Goal: Download file/media

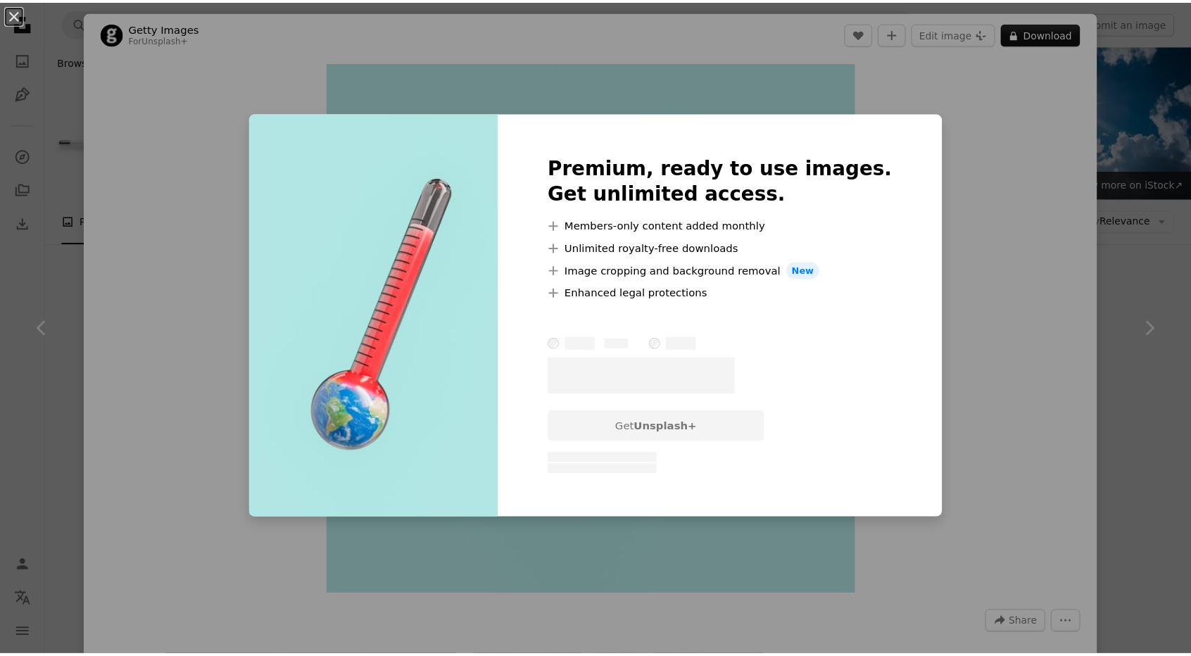
scroll to position [563, 0]
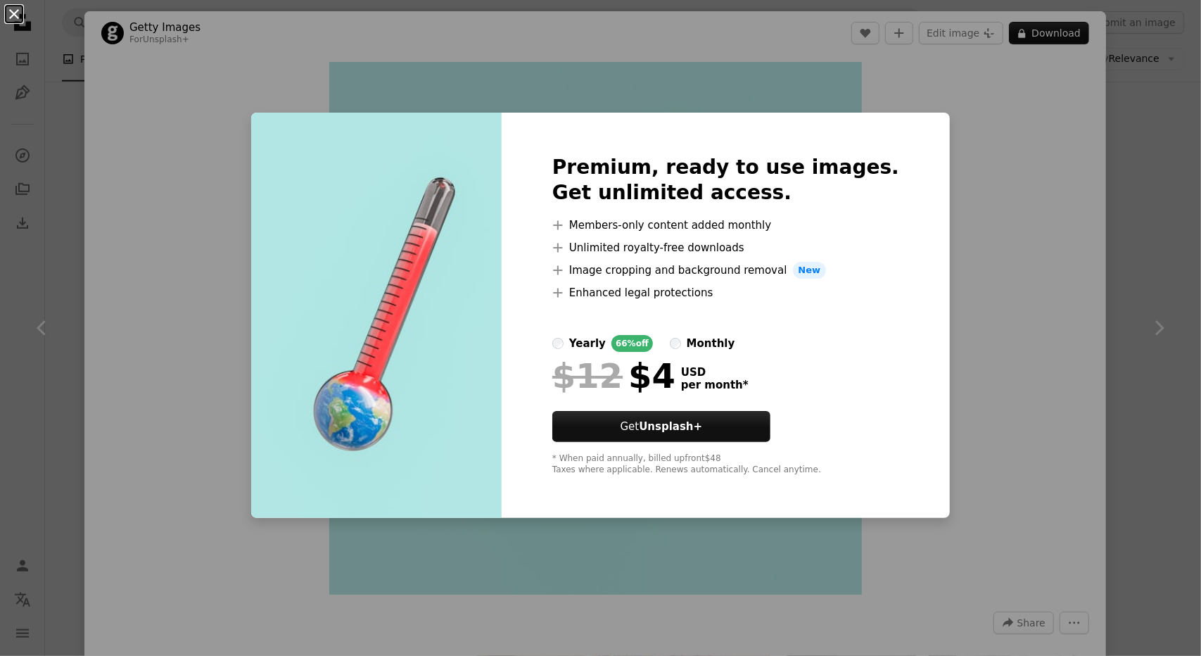
click at [18, 6] on button "An X shape" at bounding box center [14, 14] width 17 height 17
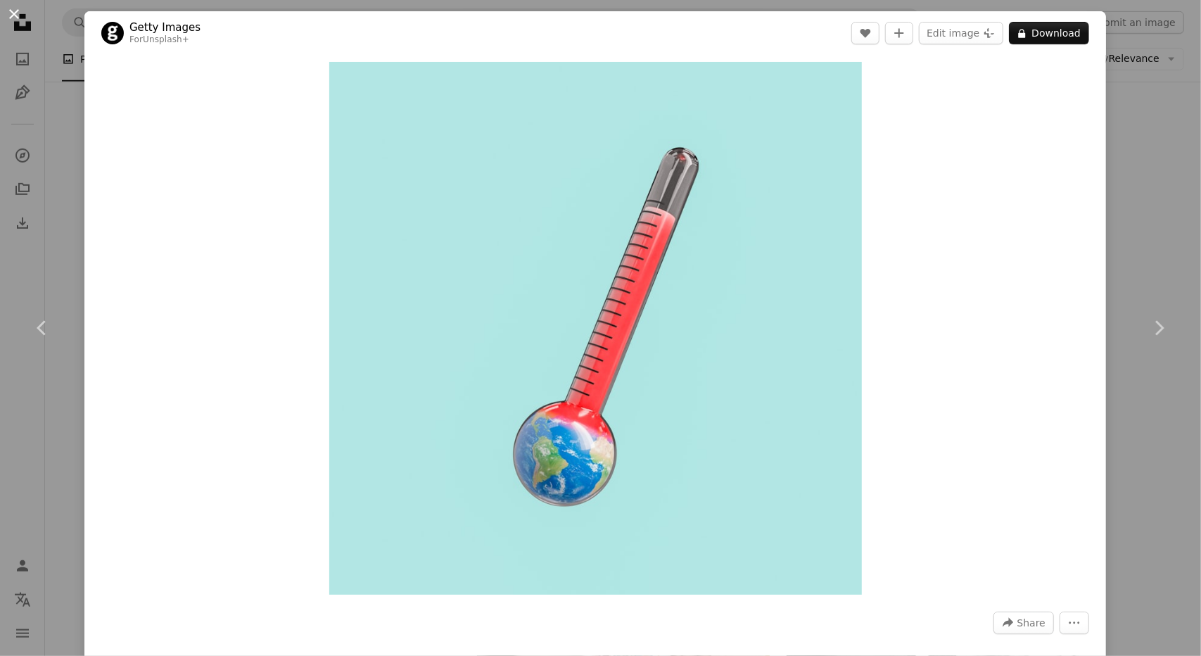
click at [13, 17] on button "An X shape" at bounding box center [14, 14] width 17 height 17
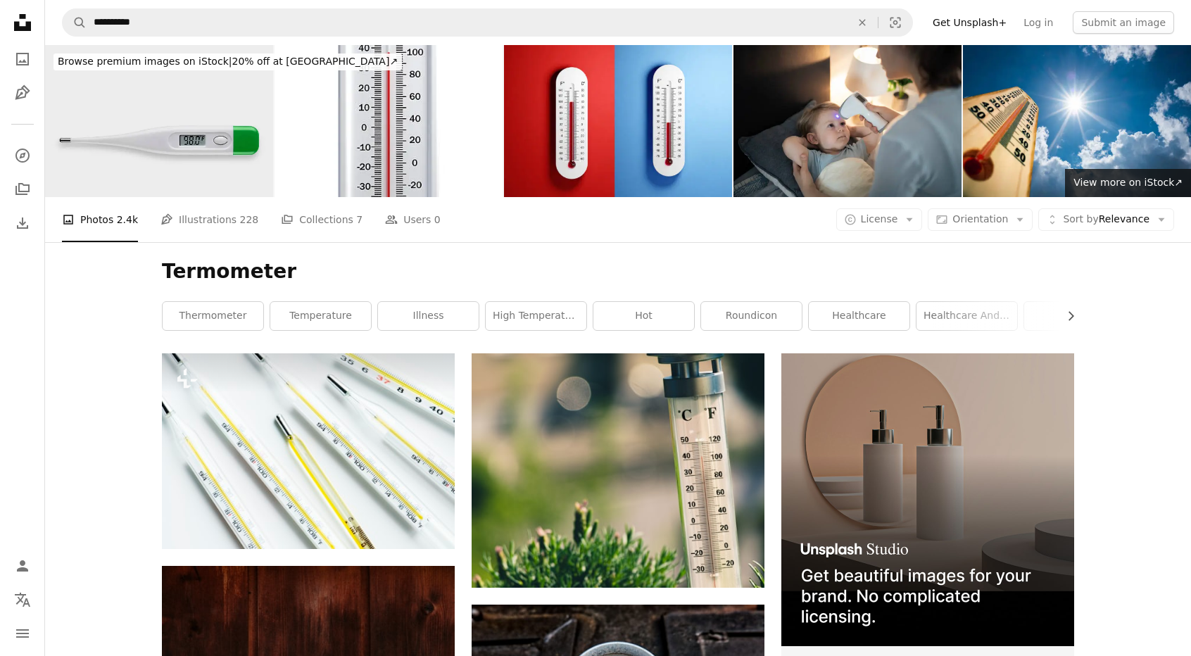
click at [260, 119] on img at bounding box center [159, 121] width 228 height 152
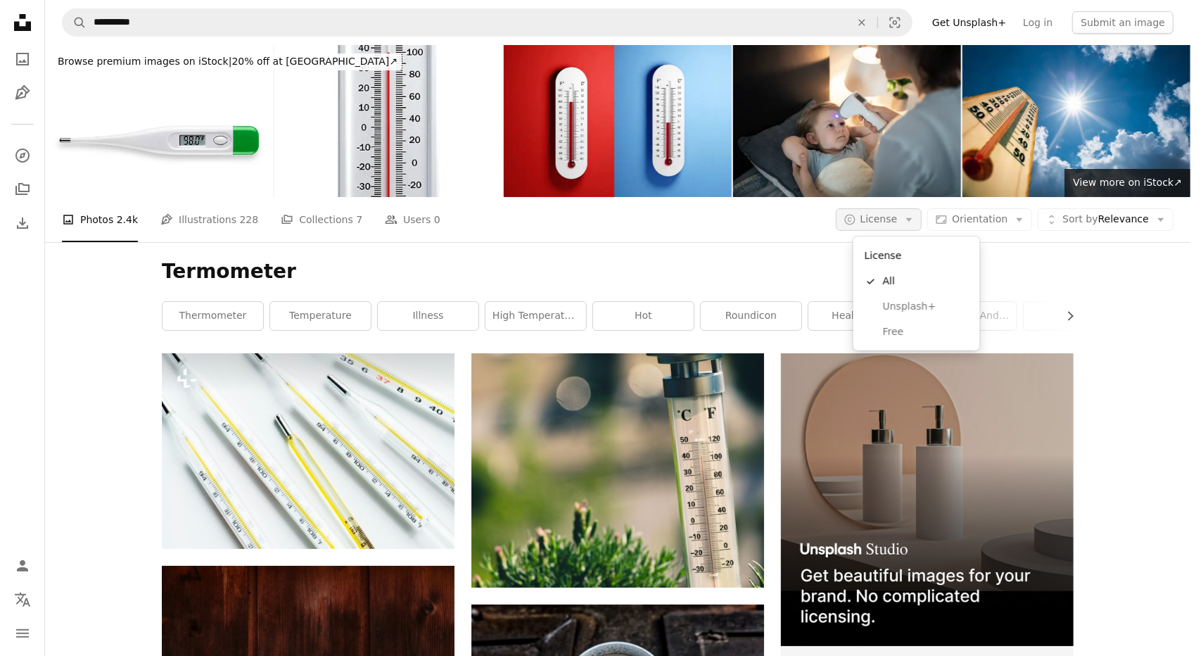
click at [913, 214] on button "A copyright icon © License Arrow down" at bounding box center [879, 219] width 87 height 23
click at [911, 323] on link "Free" at bounding box center [916, 331] width 115 height 25
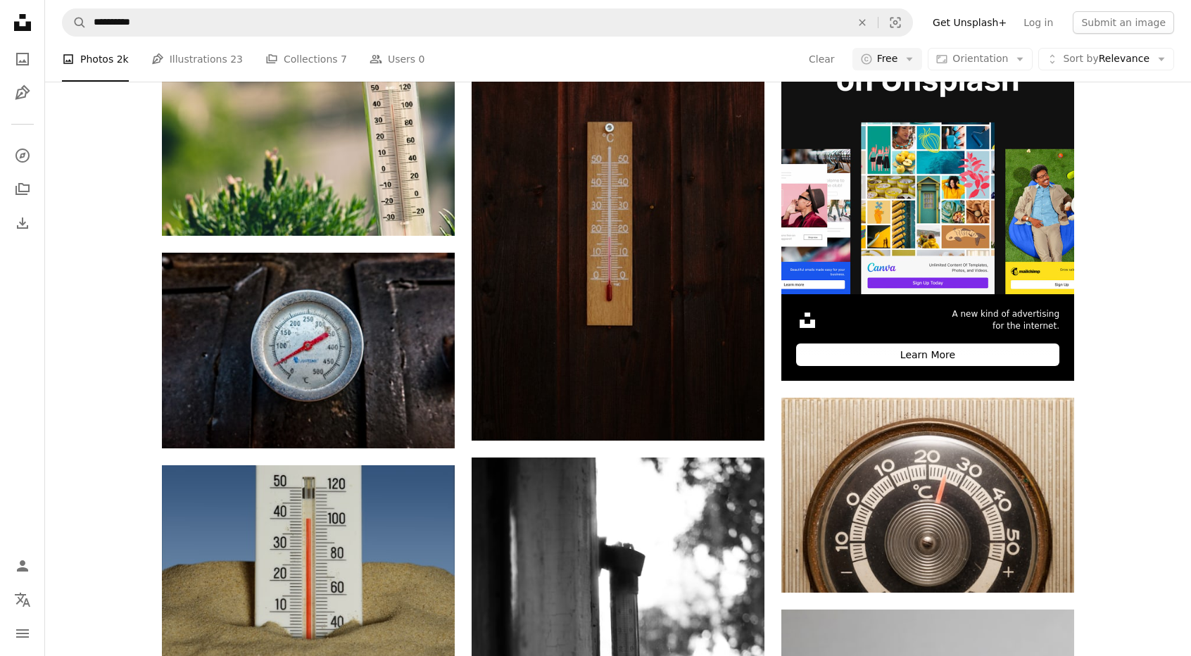
scroll to position [281, 0]
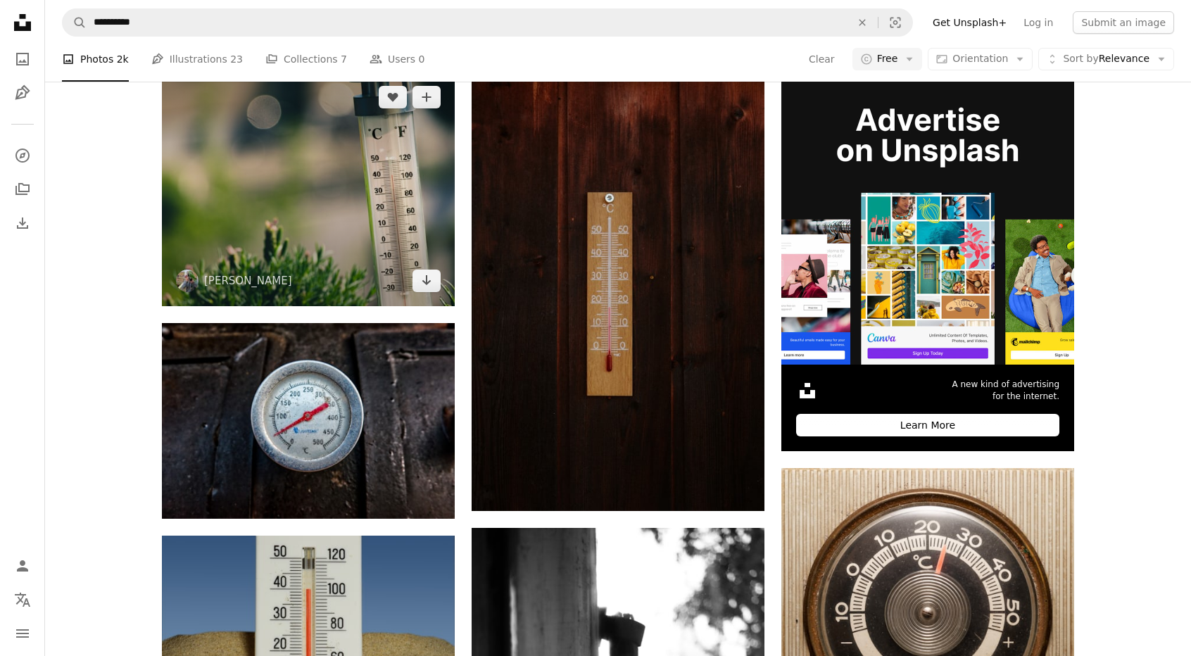
click at [418, 230] on img at bounding box center [308, 189] width 293 height 234
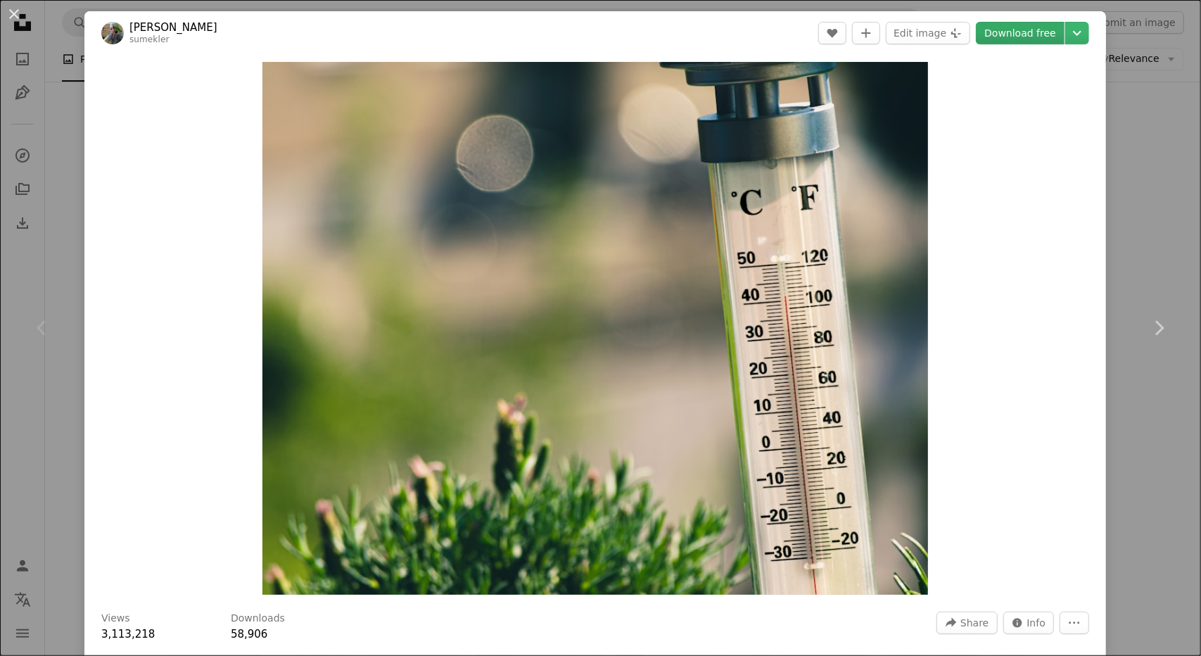
click at [1029, 34] on link "Download free" at bounding box center [1020, 33] width 89 height 23
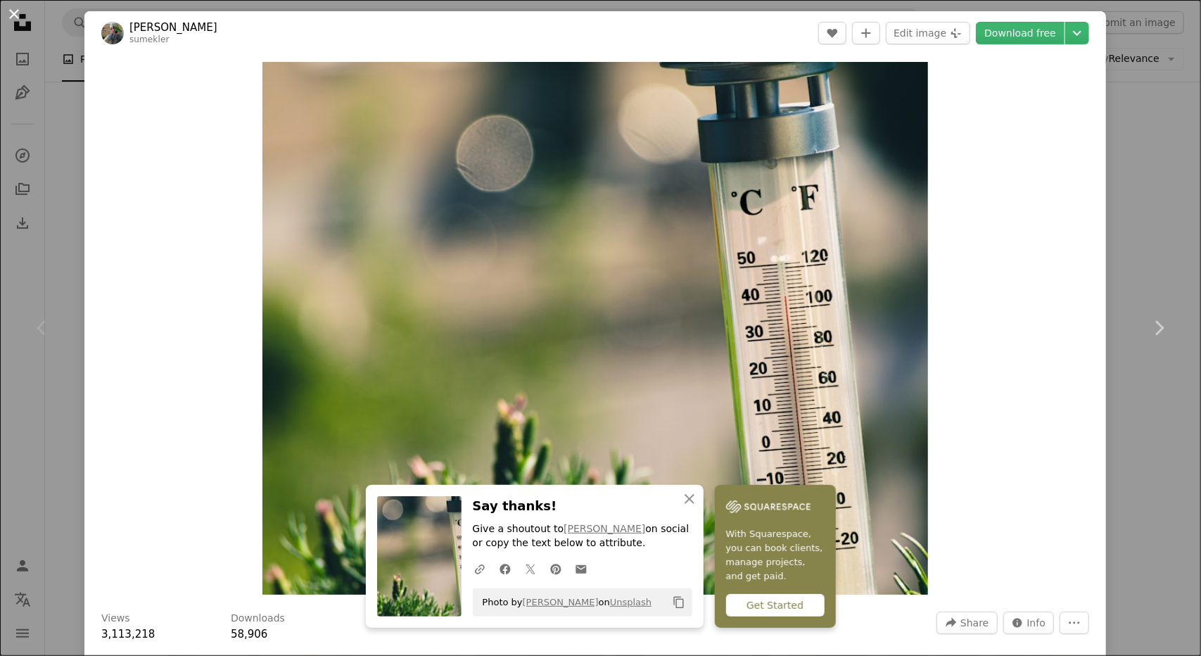
click at [14, 13] on button "An X shape" at bounding box center [14, 14] width 17 height 17
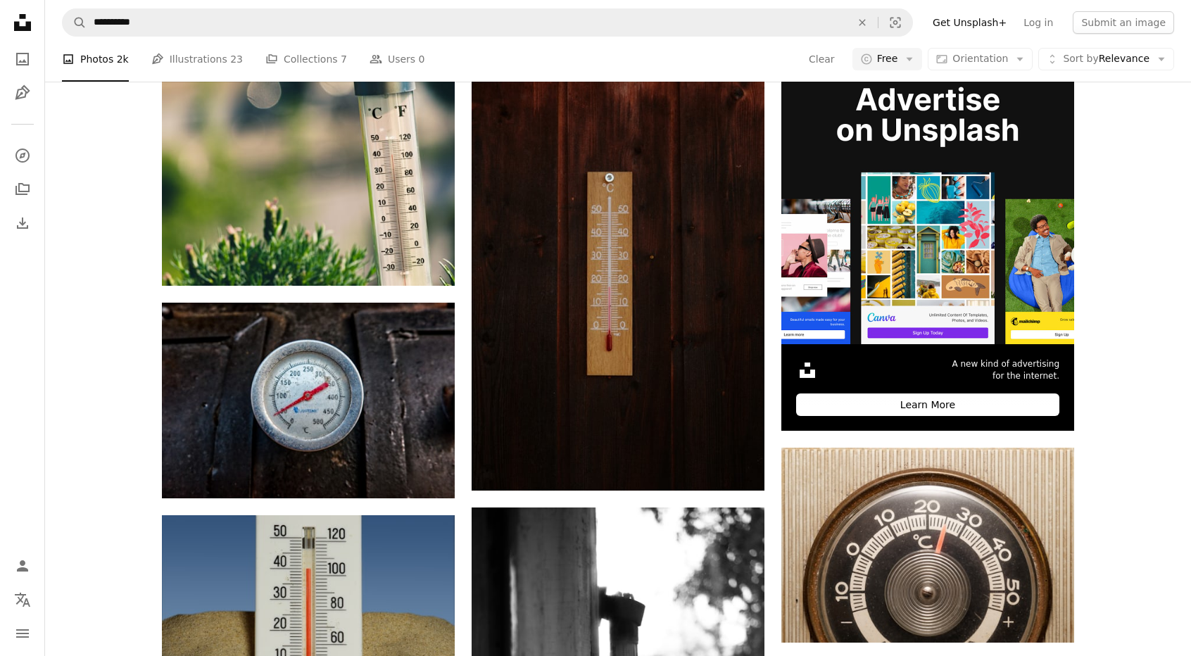
scroll to position [281, 0]
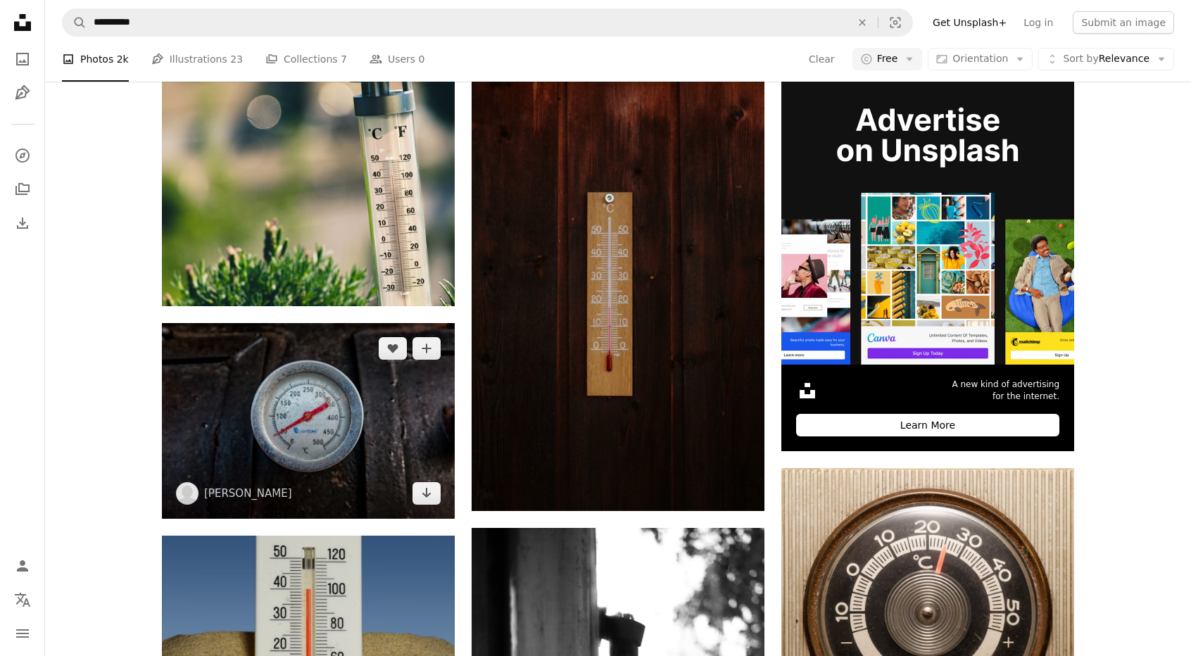
click at [317, 362] on img at bounding box center [308, 421] width 293 height 196
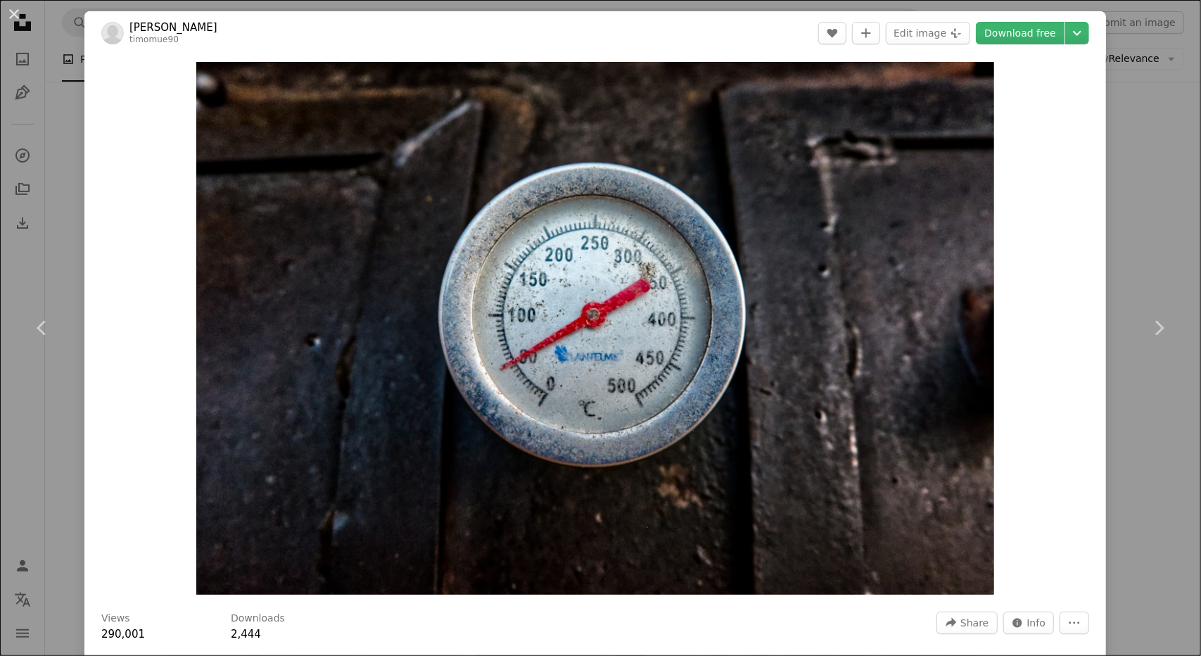
drag, startPoint x: 13, startPoint y: 12, endPoint x: 38, endPoint y: 33, distance: 33.0
click at [13, 12] on button "An X shape" at bounding box center [14, 14] width 17 height 17
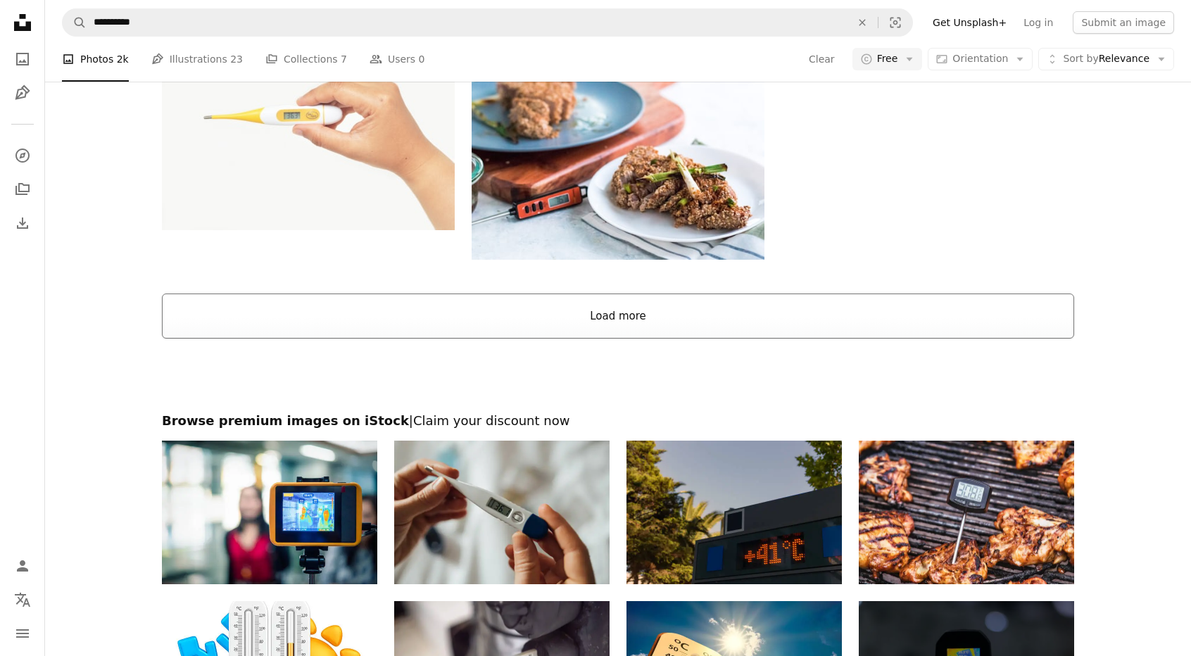
scroll to position [2041, 0]
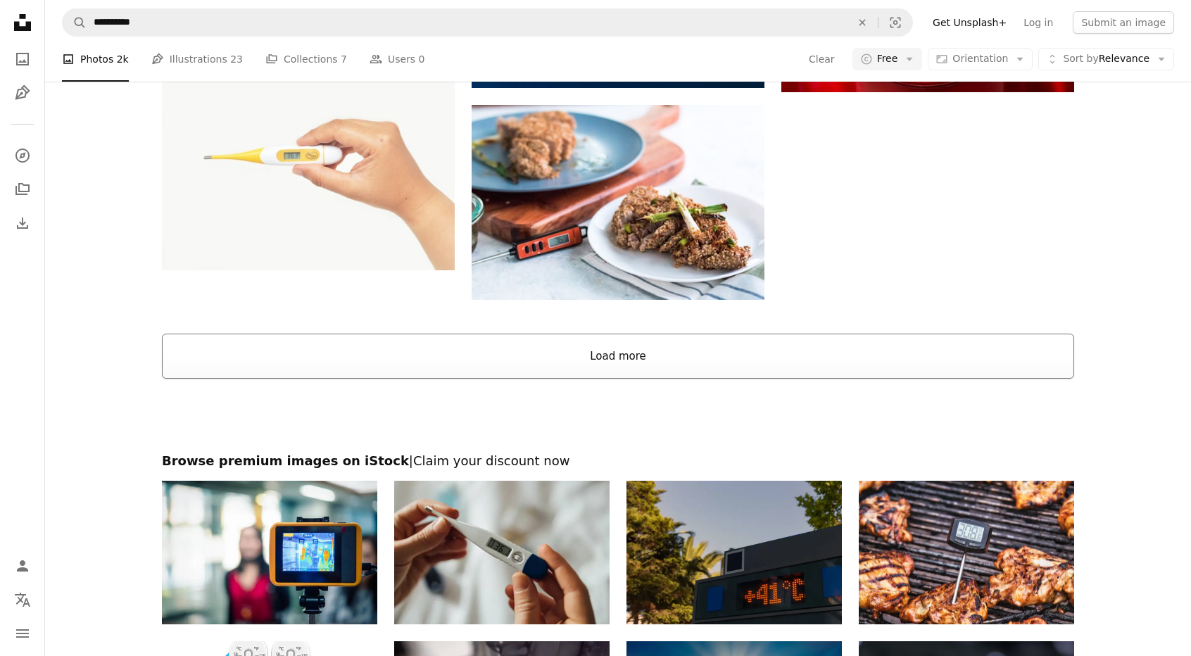
click at [578, 347] on button "Load more" at bounding box center [618, 356] width 912 height 45
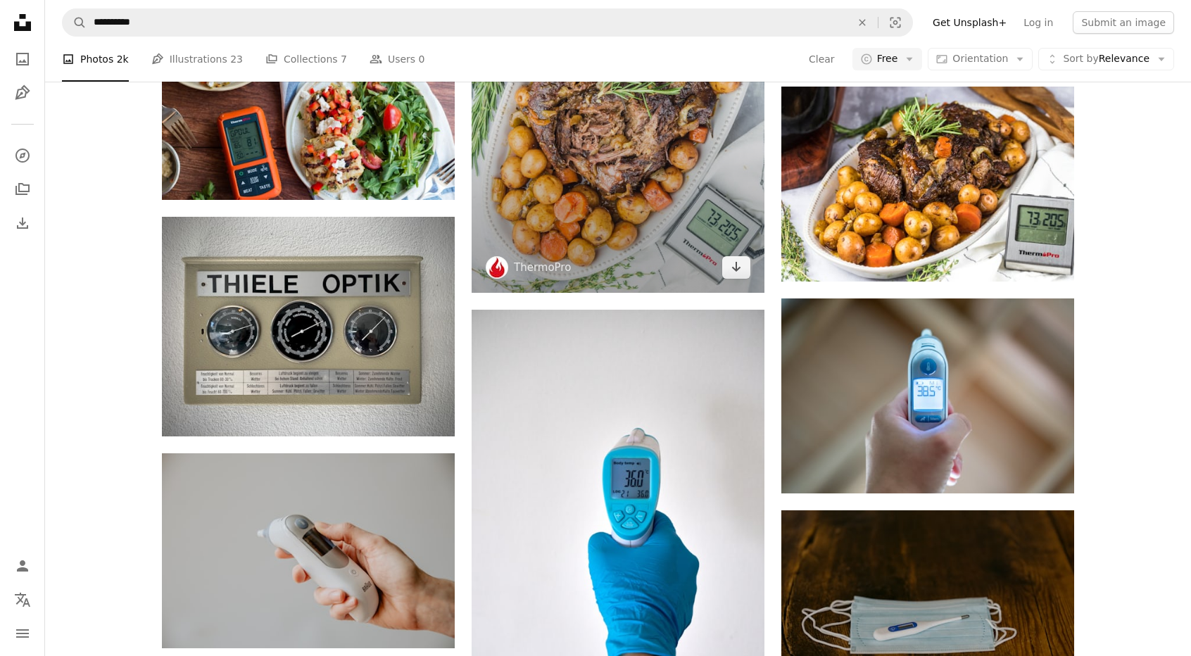
scroll to position [3730, 0]
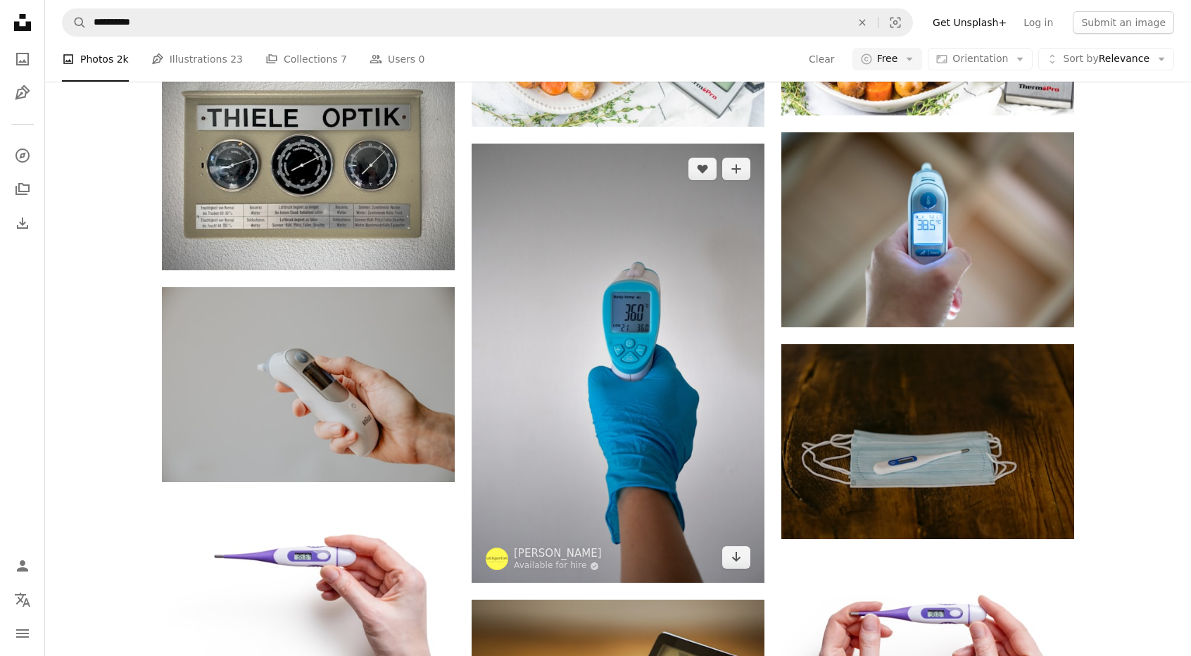
click at [573, 360] on img at bounding box center [617, 363] width 293 height 439
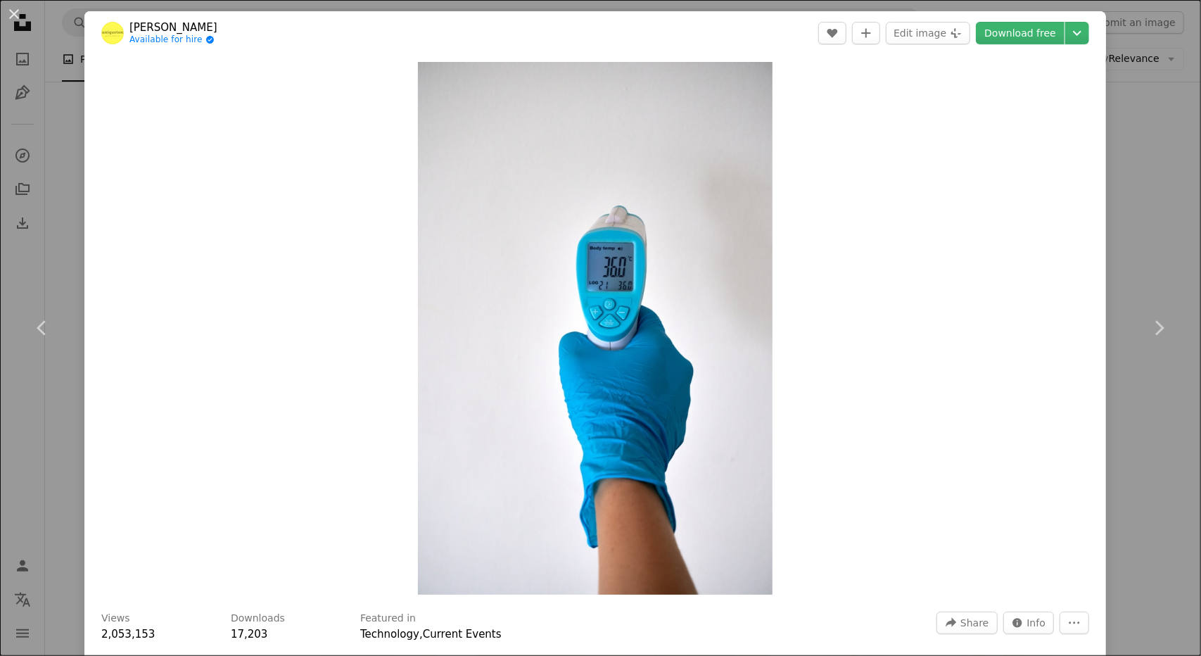
click at [17, 13] on button "An X shape" at bounding box center [14, 14] width 17 height 17
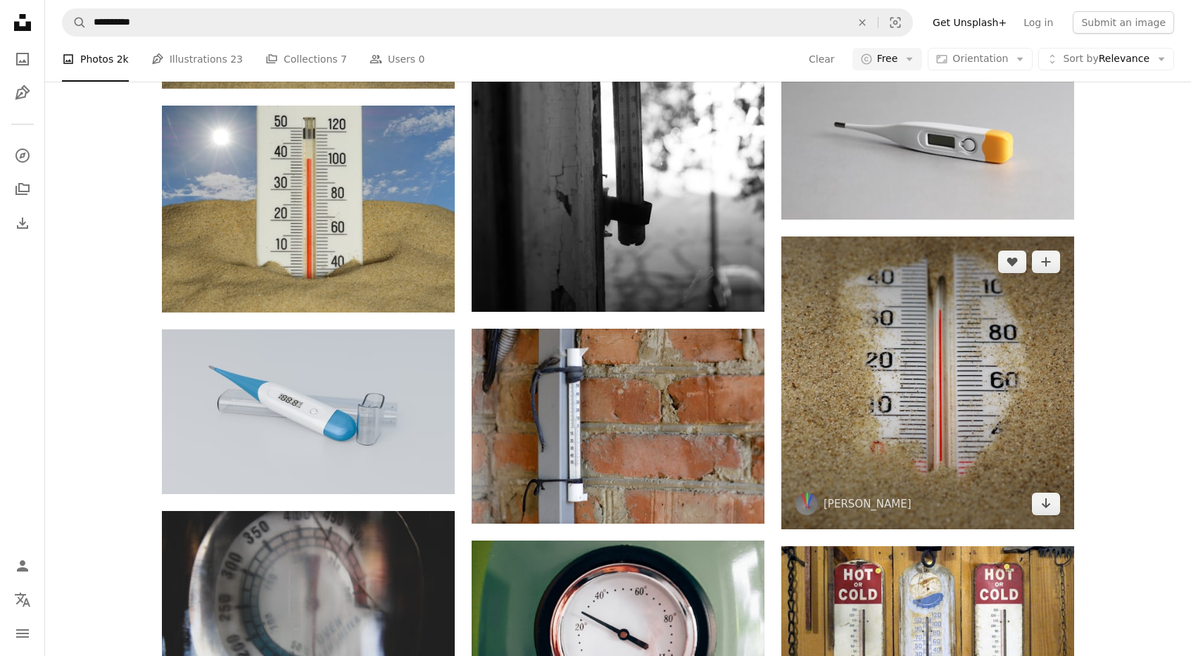
scroll to position [915, 0]
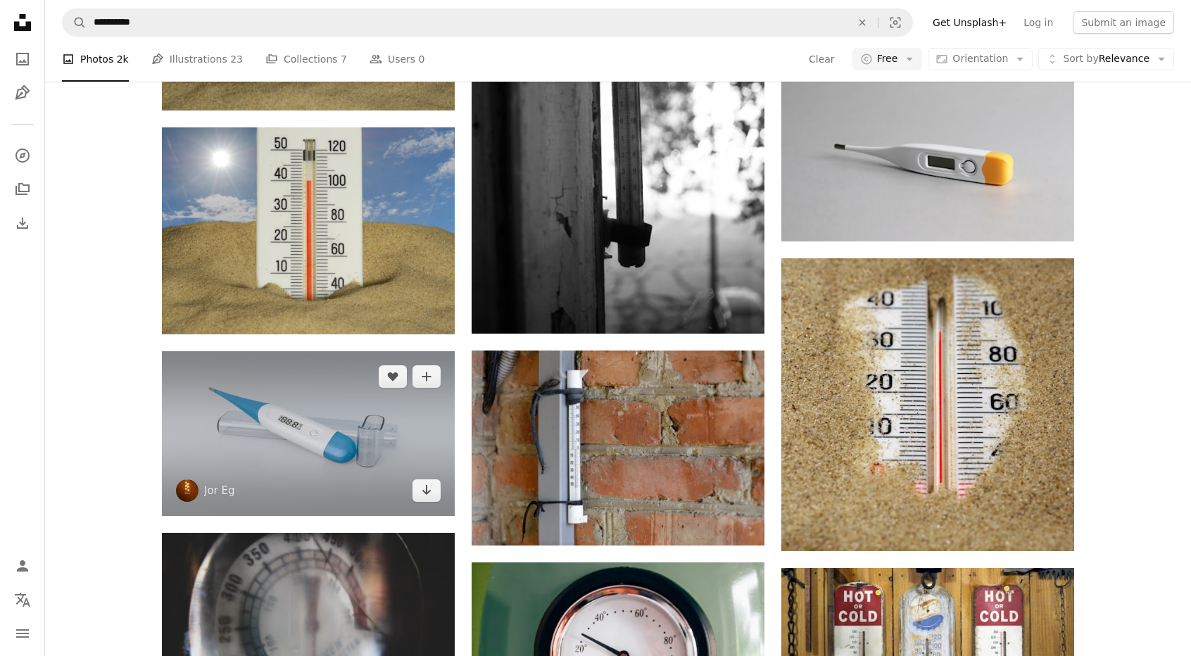
click at [388, 442] on img at bounding box center [308, 433] width 293 height 165
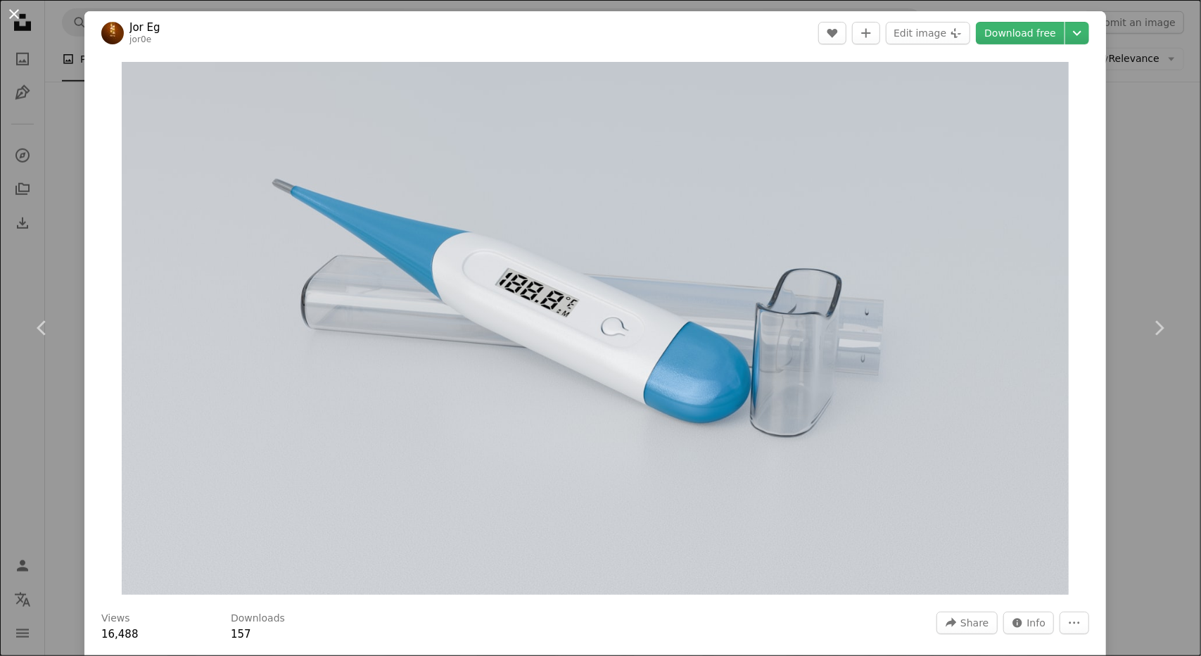
click at [18, 9] on button "An X shape" at bounding box center [14, 14] width 17 height 17
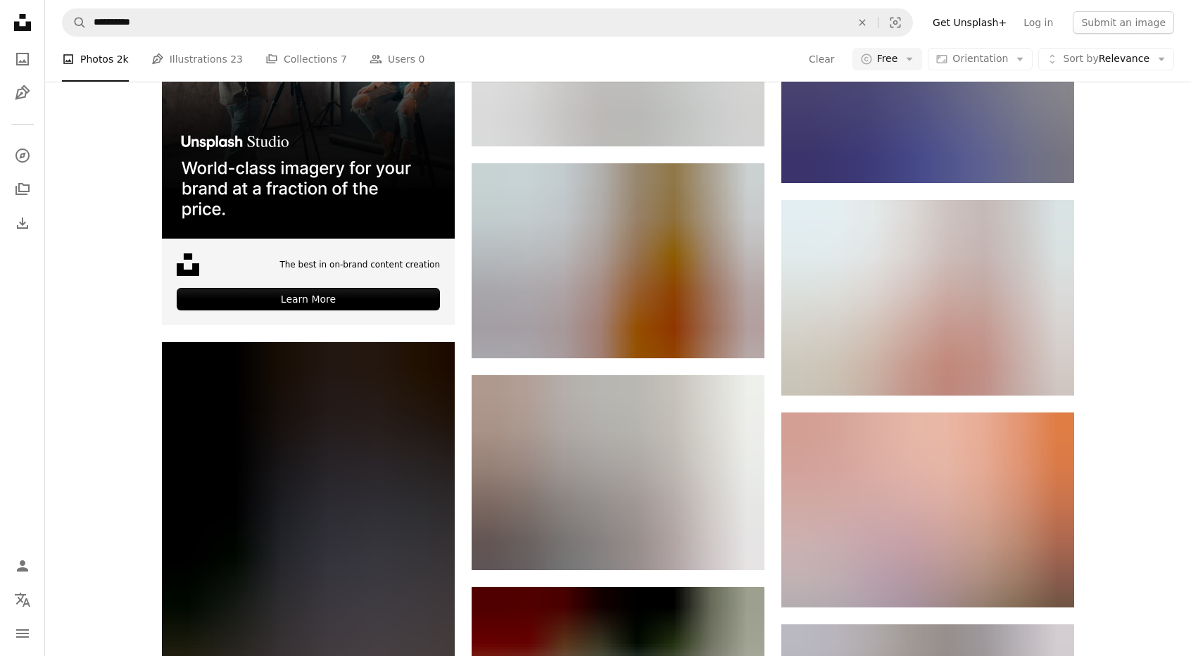
scroll to position [2533, 0]
